Goal: Obtain resource: Download file/media

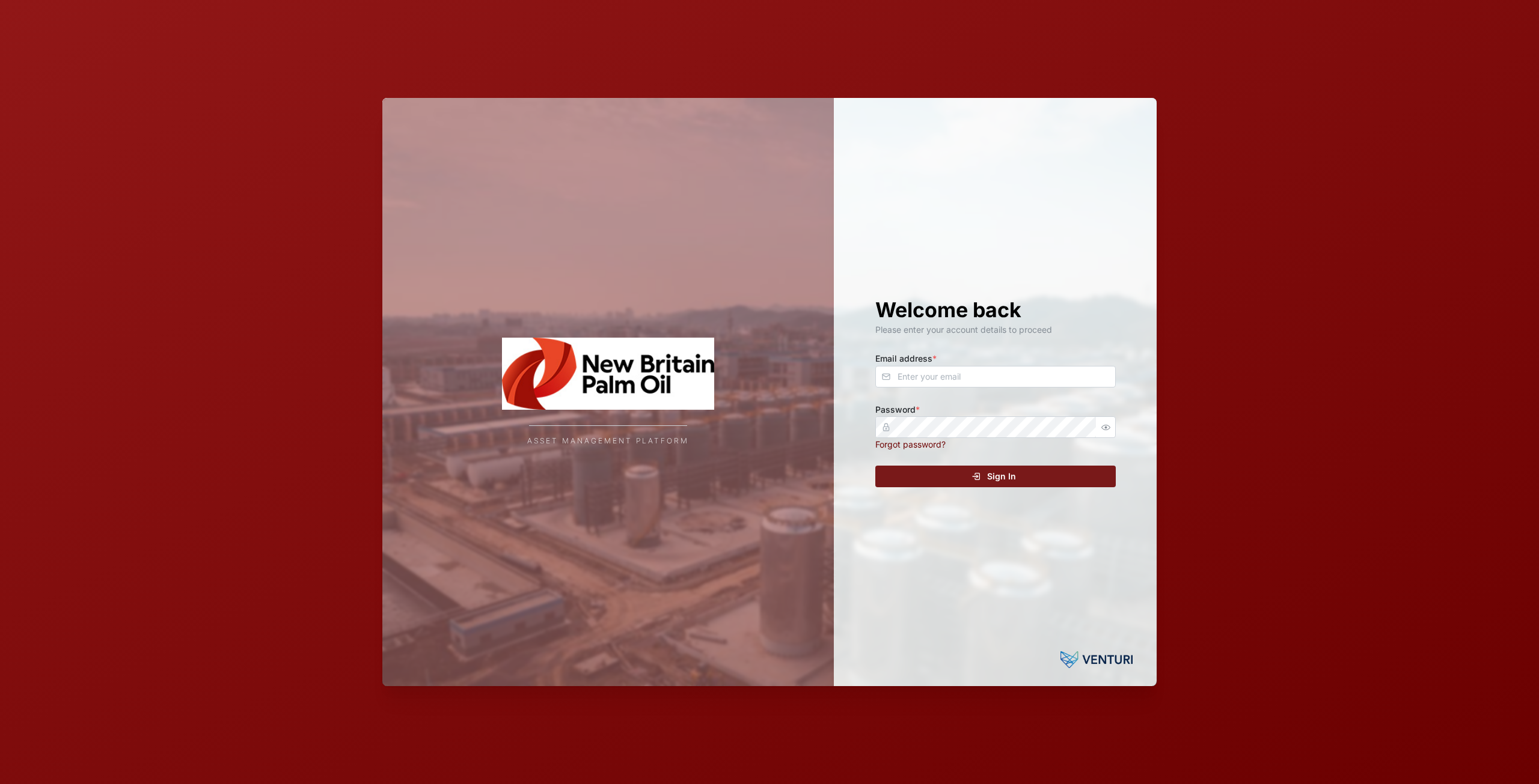
click at [939, 389] on div "Welcome back Please enter your account details to proceed Email address * Passw…" at bounding box center [996, 392] width 289 height 589
click at [942, 375] on input "Email address *" at bounding box center [995, 376] width 240 height 22
type input "[EMAIL_ADDRESS][DOMAIN_NAME]"
click at [974, 476] on icon "submit" at bounding box center [976, 476] width 10 height 10
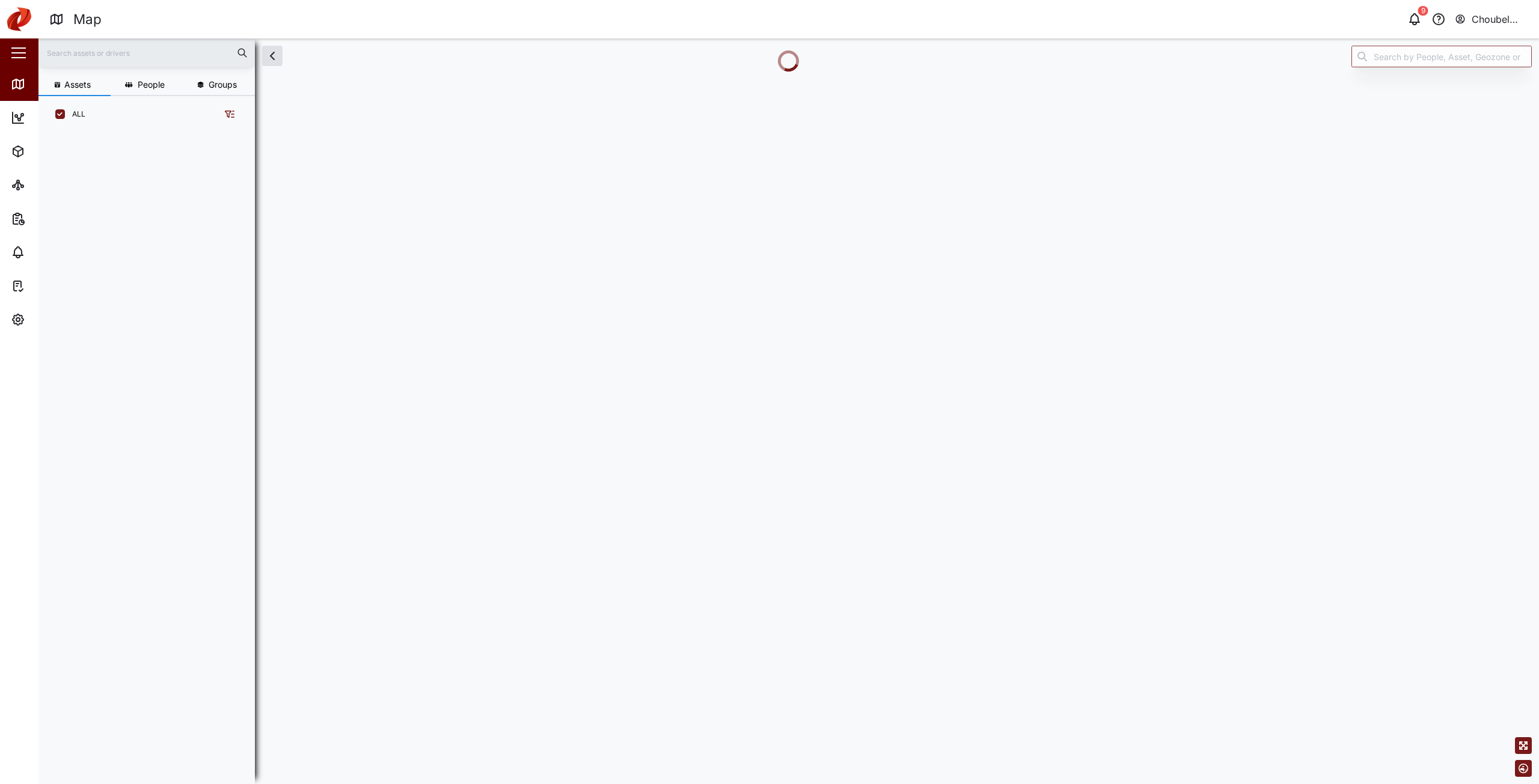
scroll to position [637, 188]
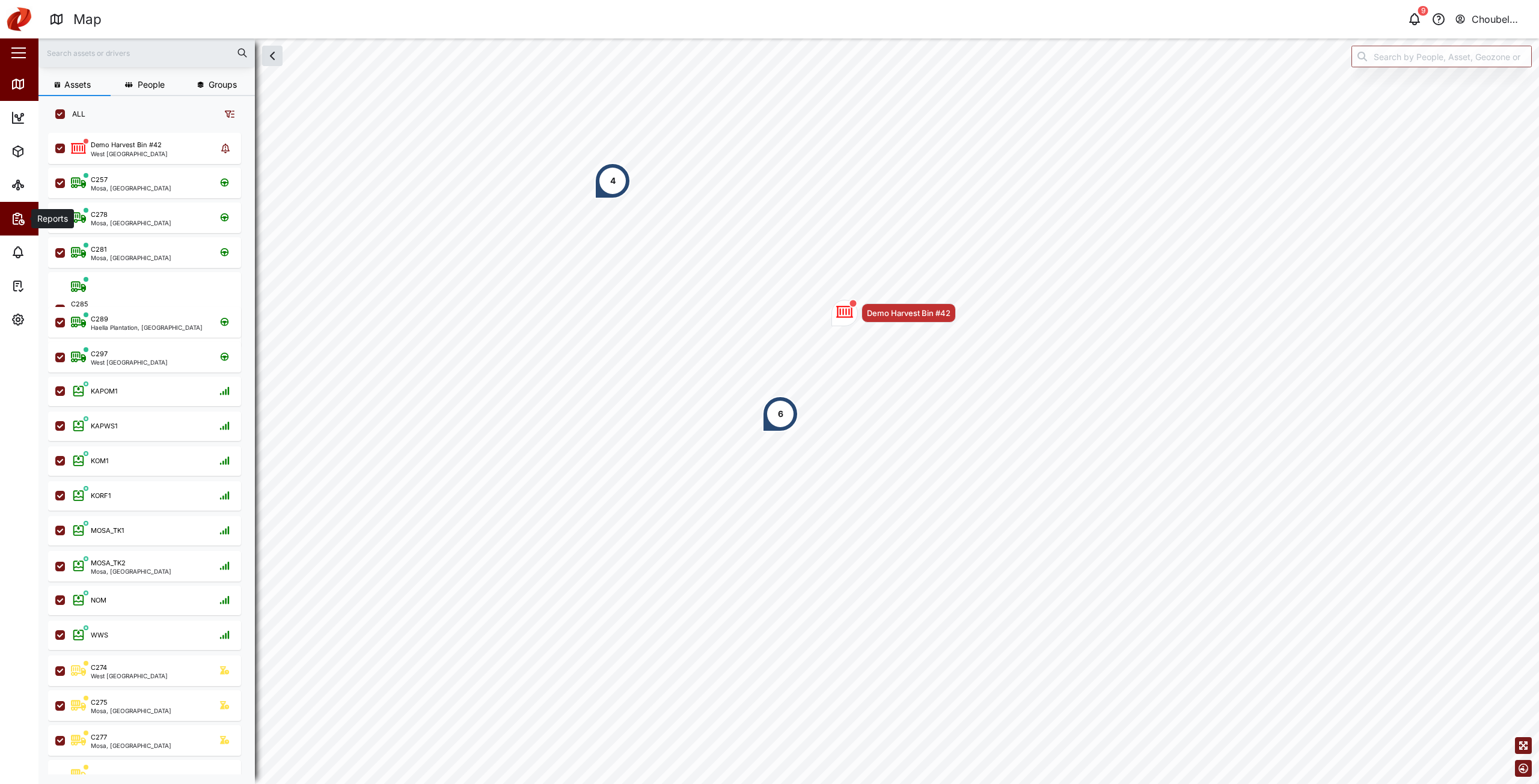
click at [11, 230] on span "Reports" at bounding box center [65, 219] width 109 height 33
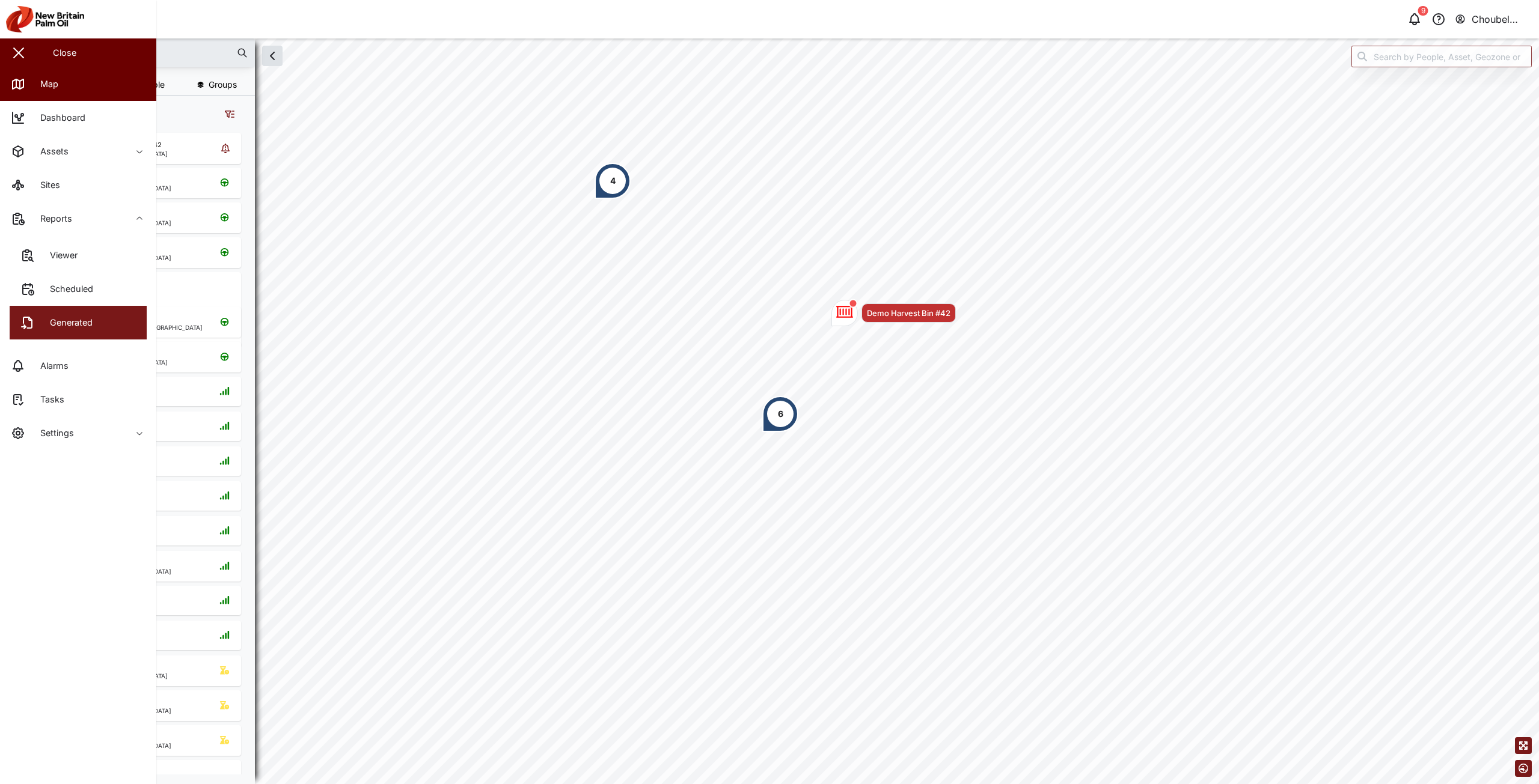
click at [68, 318] on div "Generated" at bounding box center [67, 322] width 52 height 13
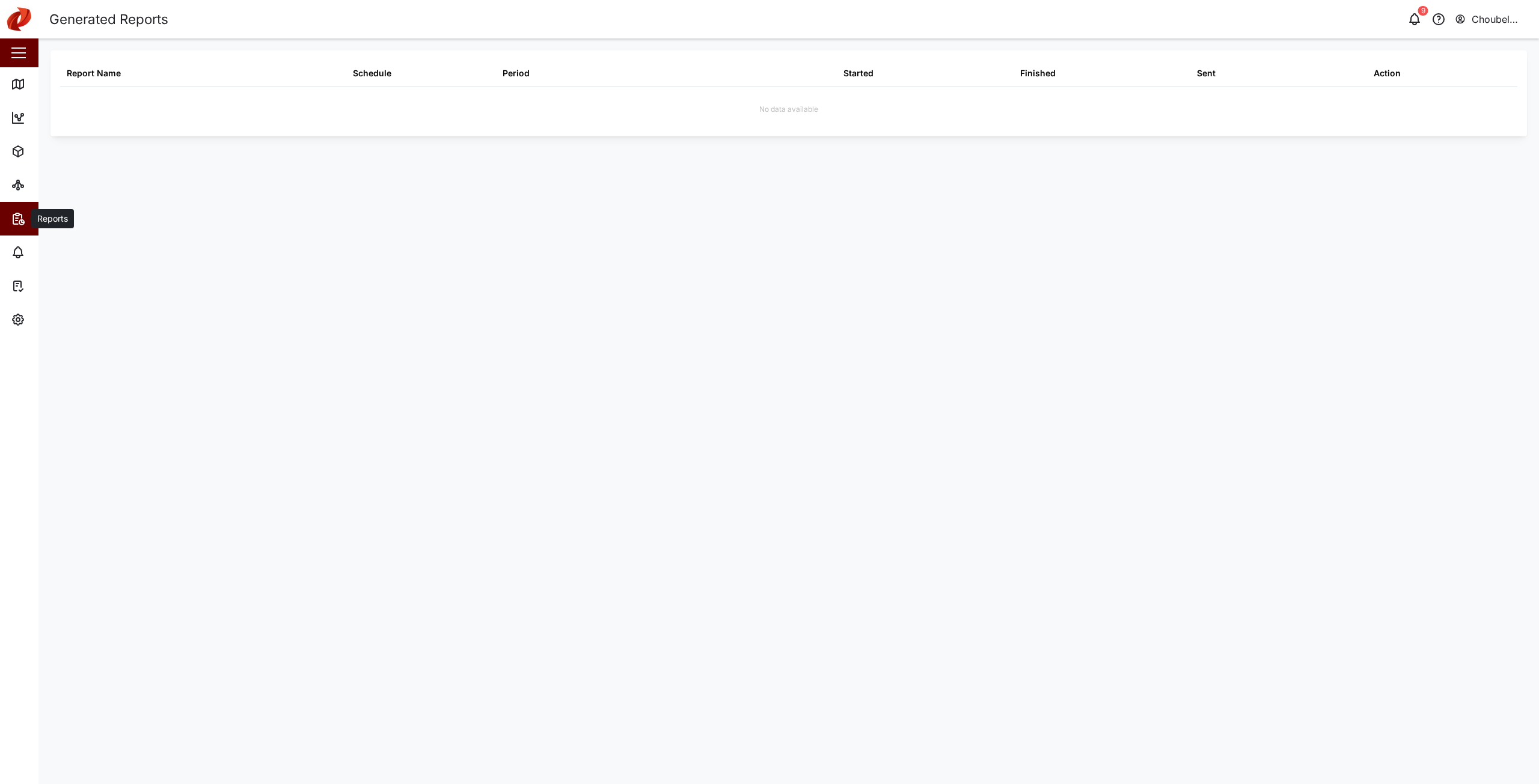
click at [26, 224] on div "Reports" at bounding box center [65, 218] width 109 height 14
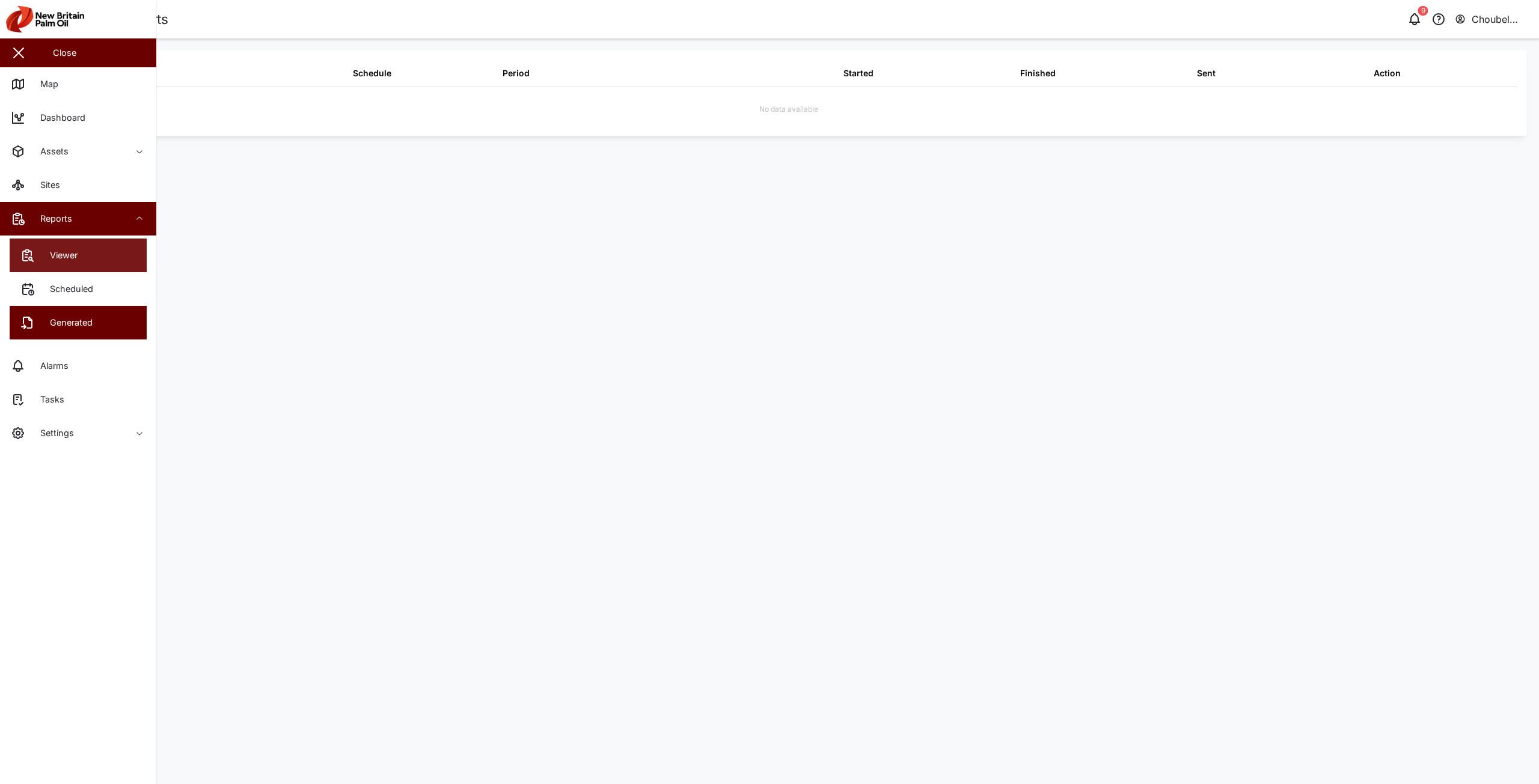
click at [72, 257] on div "Viewer" at bounding box center [59, 255] width 36 height 13
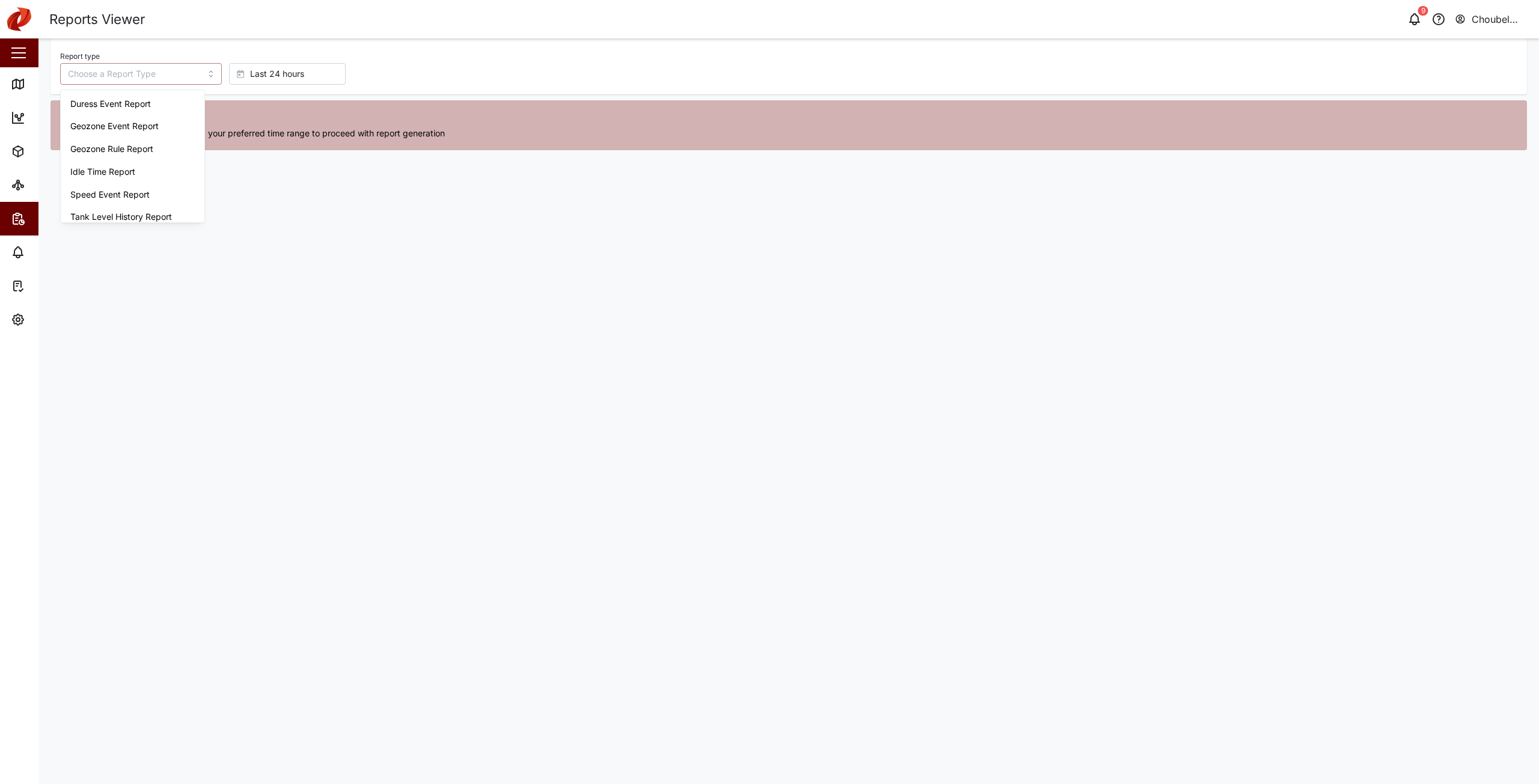
click at [136, 70] on input "Report type" at bounding box center [140, 73] width 161 height 22
type input "Trip History"
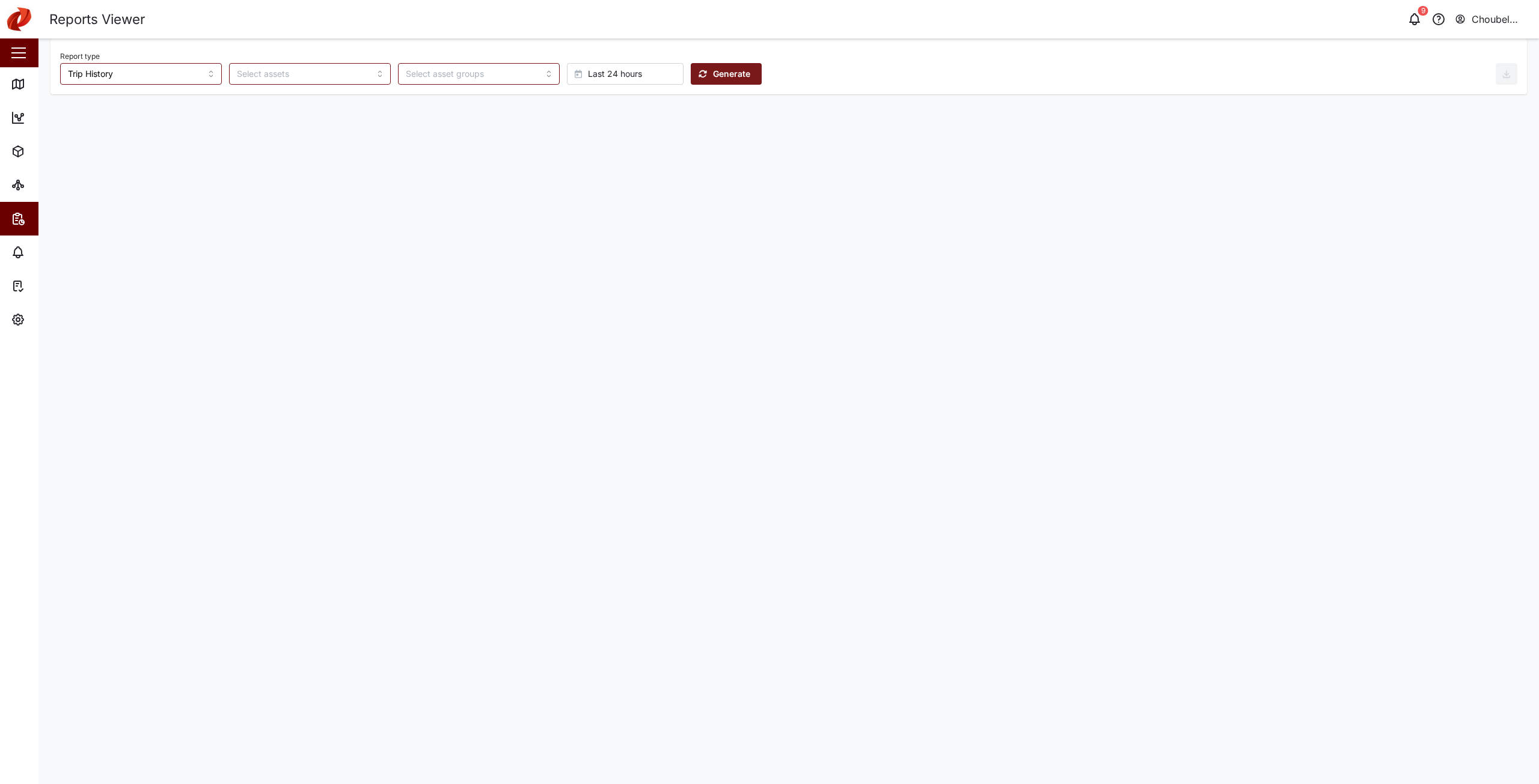
click at [599, 74] on div "Last 24 hours" at bounding box center [624, 73] width 98 height 20
click at [569, 320] on span "Absolute date" at bounding box center [565, 317] width 57 height 22
click at [704, 80] on button "[DATE] 12:01" at bounding box center [726, 73] width 66 height 22
click at [665, 196] on button "11" at bounding box center [664, 198] width 22 height 22
type input "00:00"
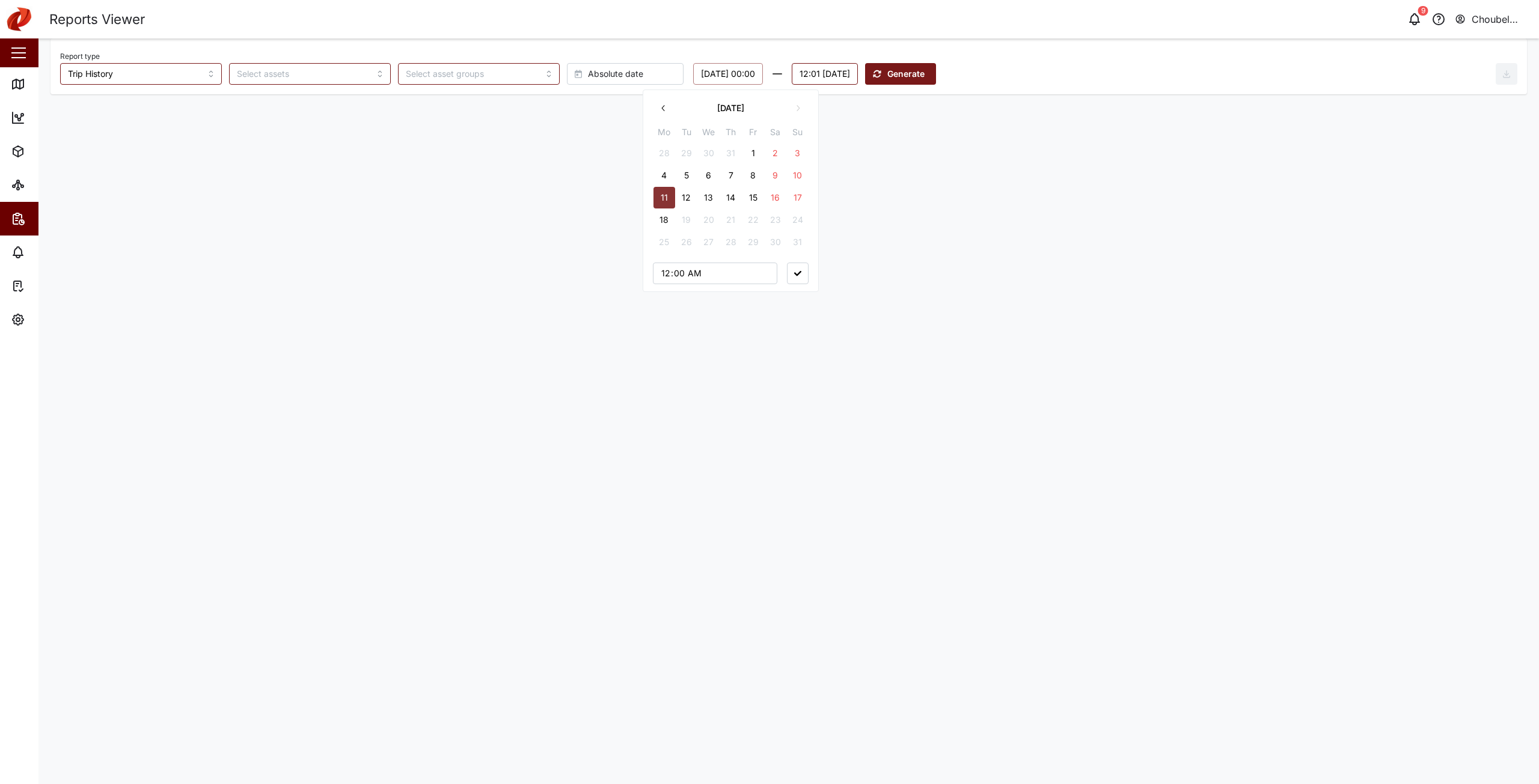
click at [858, 81] on button "12:01 [DATE]" at bounding box center [824, 73] width 66 height 22
click at [940, 192] on button "17" at bounding box center [942, 198] width 22 height 22
type input "23:59"
click at [1043, 223] on main "Report type Trip History Absolute date [DATE] 00:00 23:59 [DATE] [DATE] Mo Tu W…" at bounding box center [789, 411] width 1500 height 746
click at [927, 77] on span "Generate" at bounding box center [909, 73] width 37 height 20
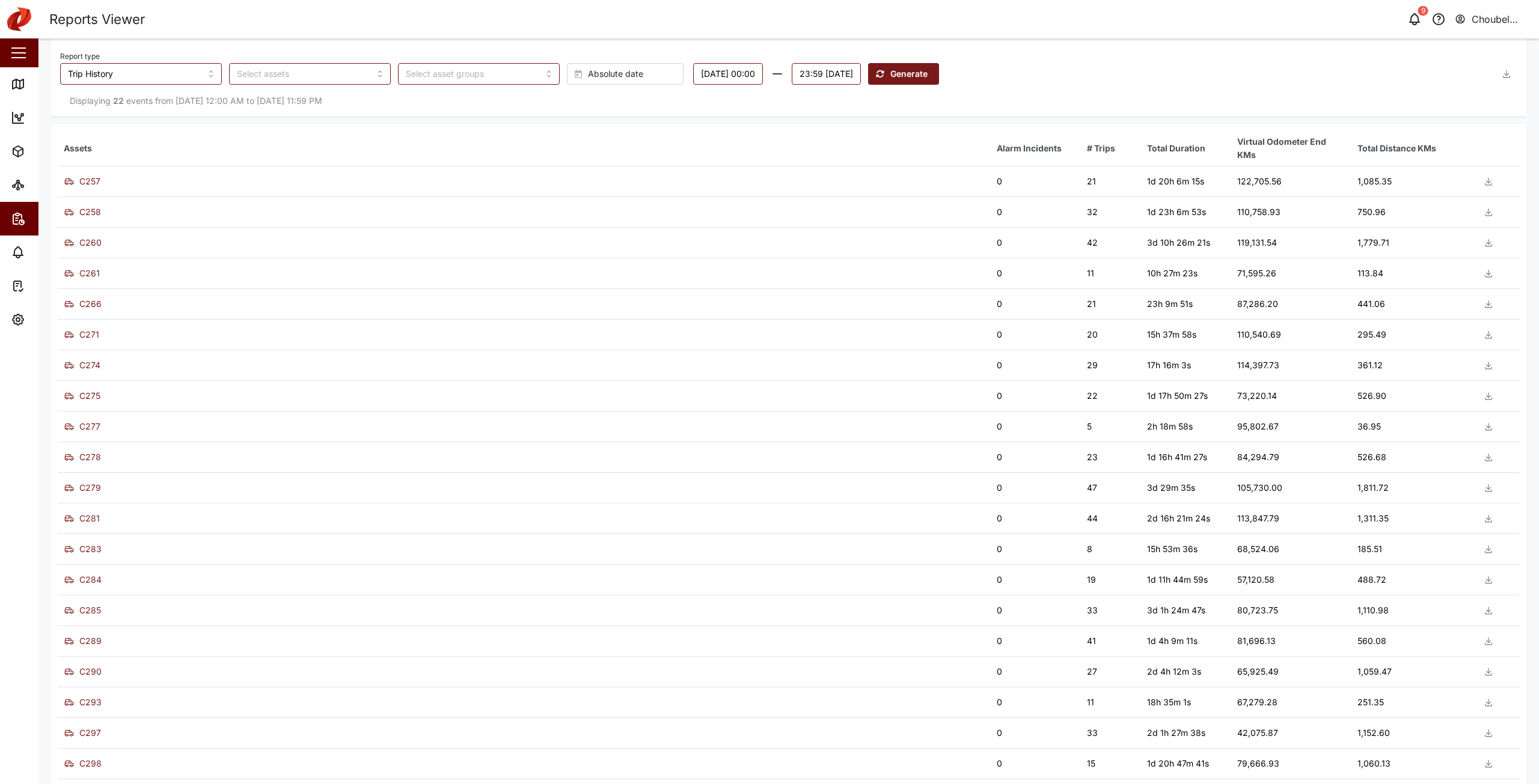
click at [1056, 83] on div "Report type Trip History Absolute date [DATE] 00:00 23:59 [DATE] Generate" at bounding box center [777, 66] width 1436 height 36
click at [1505, 75] on icon "button" at bounding box center [1507, 74] width 5 height 2
click at [1447, 153] on span "Download as XLS" at bounding box center [1452, 155] width 73 height 20
drag, startPoint x: 1240, startPoint y: 86, endPoint x: 802, endPoint y: 2, distance: 446.0
click at [1237, 86] on div "Displaying 22 events from [DATE] 12:00 AM to [DATE] 11:59 PM" at bounding box center [789, 101] width 1477 height 33
